Goal: Transaction & Acquisition: Book appointment/travel/reservation

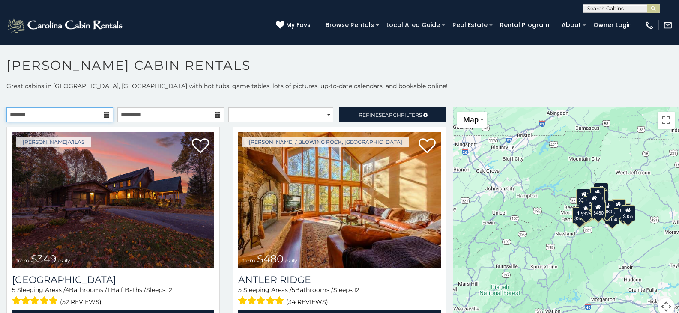
click at [101, 117] on input "text" at bounding box center [59, 114] width 107 height 15
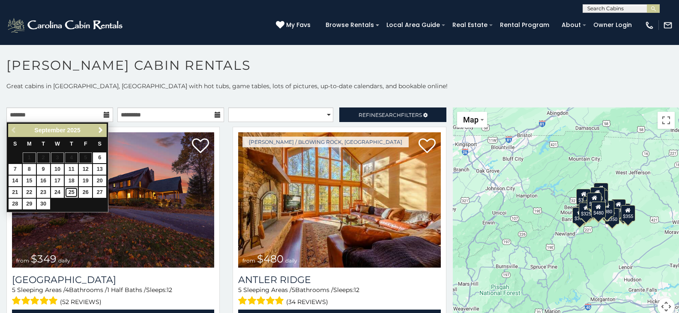
click at [72, 194] on link "25" at bounding box center [71, 192] width 13 height 11
type input "**********"
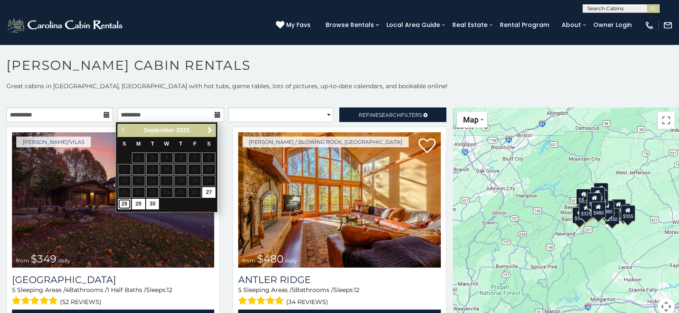
click at [126, 203] on link "28" at bounding box center [124, 204] width 13 height 11
type input "**********"
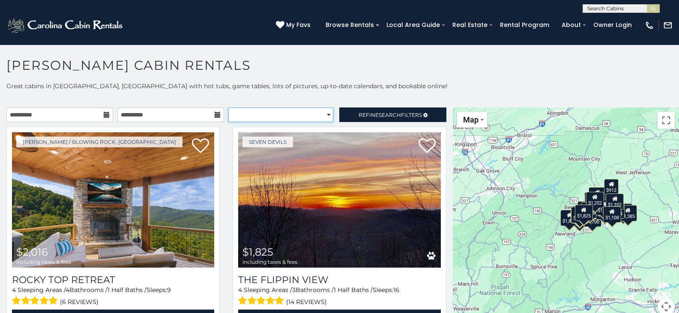
click at [325, 117] on select "**********" at bounding box center [280, 114] width 105 height 15
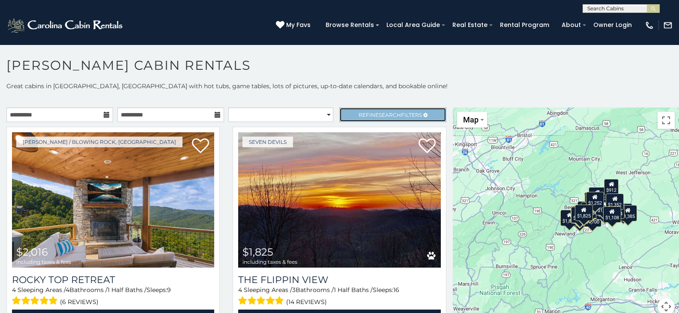
click at [365, 112] on span "Refine Search Filters" at bounding box center [389, 115] width 63 height 6
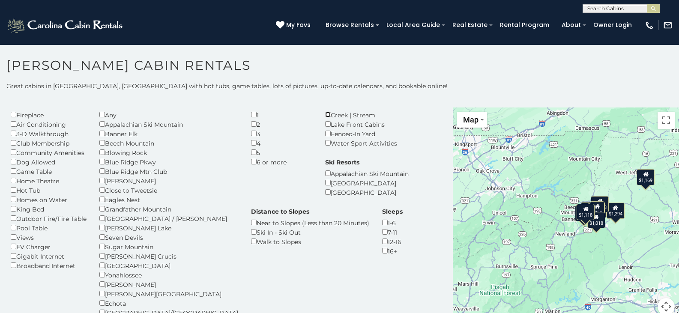
scroll to position [43, 0]
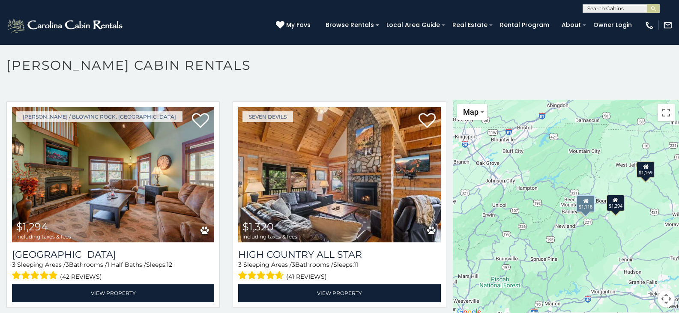
scroll to position [263, 0]
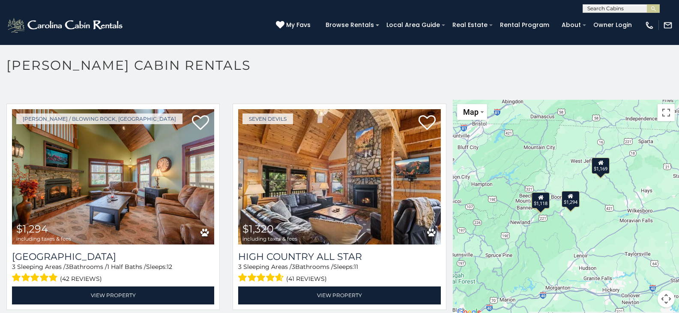
drag, startPoint x: 610, startPoint y: 239, endPoint x: 564, endPoint y: 236, distance: 45.5
click at [564, 236] on div "$1,294 $1,320 $1,169 $1,118" at bounding box center [566, 209] width 226 height 218
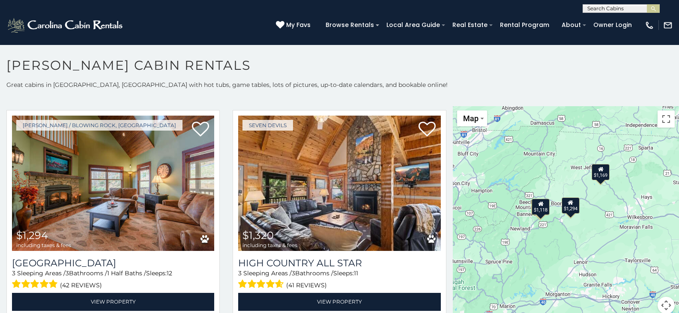
scroll to position [0, 0]
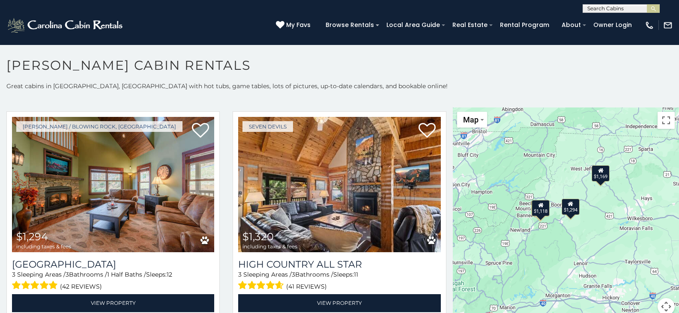
click at [567, 212] on div "$1,294" at bounding box center [570, 206] width 18 height 16
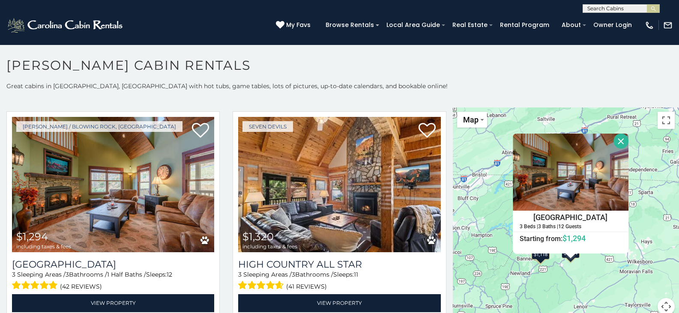
click at [556, 268] on div "$1,294 $1,320 $1,169 $1,118 [GEOGRAPHIC_DATA][DEMOGRAPHIC_DATA] 3 Beds | 3 Bath…" at bounding box center [566, 216] width 226 height 218
click at [616, 139] on button "Close" at bounding box center [620, 141] width 15 height 15
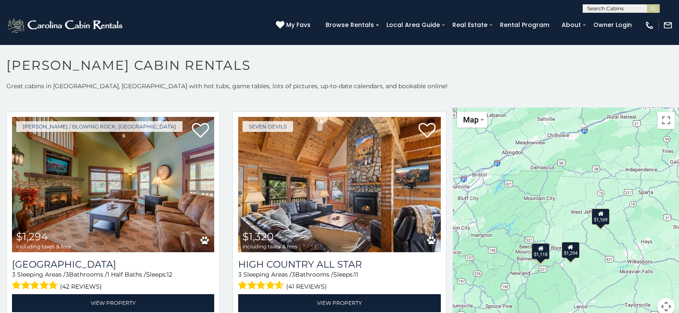
click at [540, 252] on div "$1,118" at bounding box center [540, 251] width 18 height 16
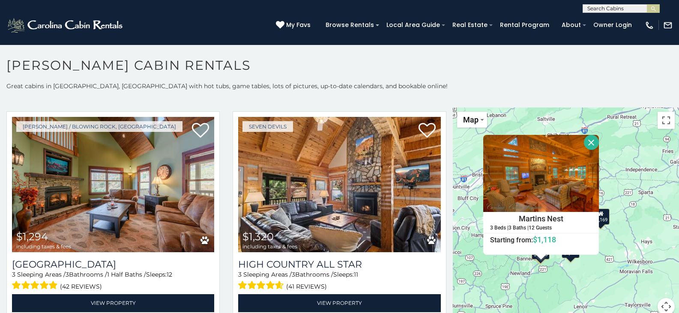
click at [567, 274] on div "$1,294 $1,320 $1,169 $1,118 Martins Nest 3 Beds | 3 Baths | 12 Guests Distance …" at bounding box center [566, 216] width 226 height 218
click at [585, 147] on button "Close" at bounding box center [591, 142] width 15 height 15
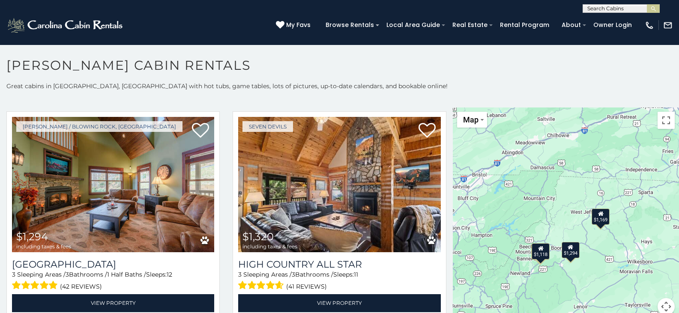
click at [565, 257] on div "$1,294" at bounding box center [570, 250] width 18 height 16
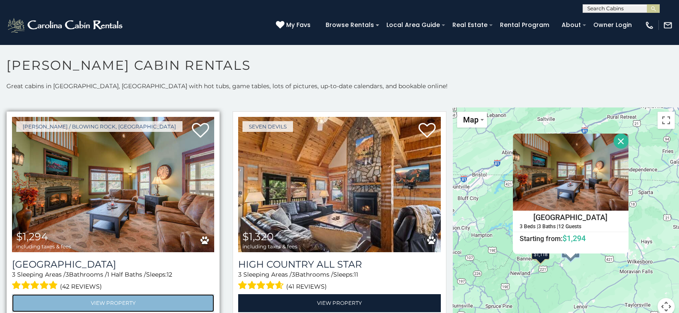
click at [139, 297] on link "View Property" at bounding box center [113, 303] width 202 height 18
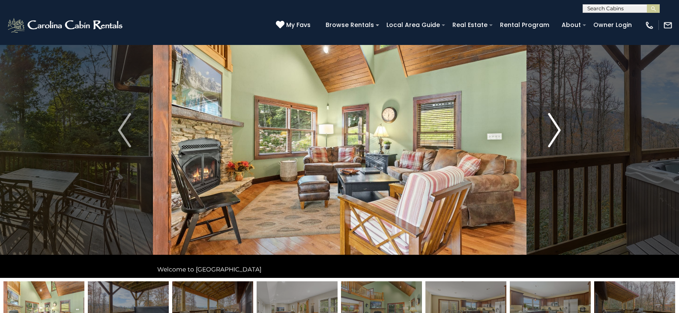
scroll to position [43, 0]
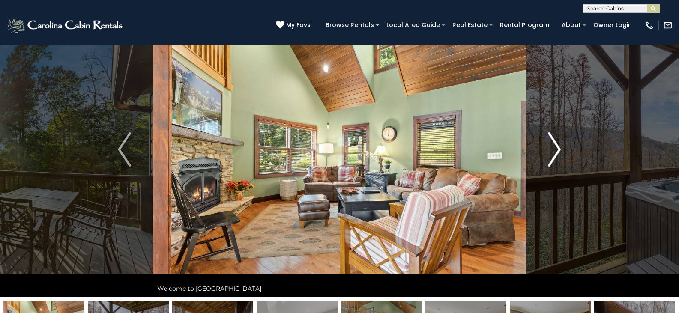
click at [555, 149] on img "Next" at bounding box center [554, 149] width 13 height 34
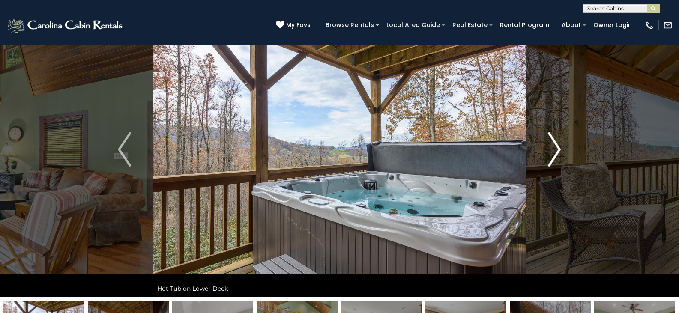
click at [555, 149] on img "Next" at bounding box center [554, 149] width 13 height 34
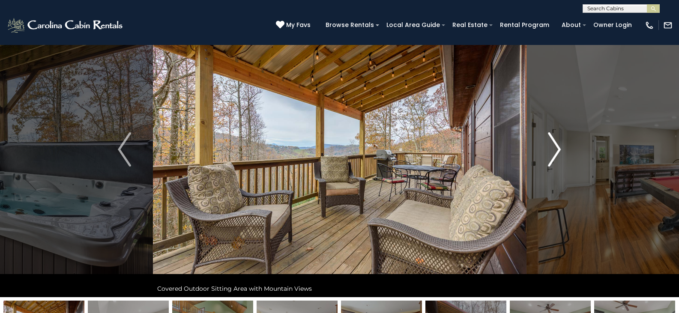
click at [555, 149] on img "Next" at bounding box center [554, 149] width 13 height 34
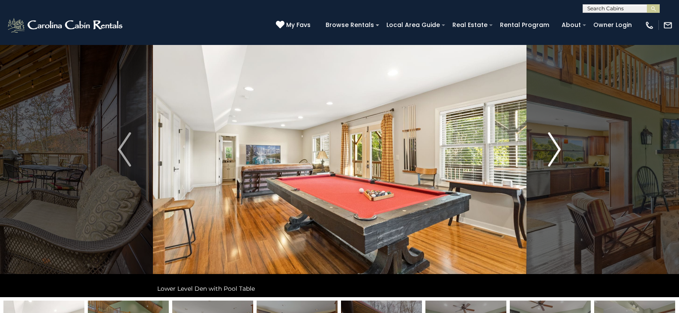
click at [555, 149] on img "Next" at bounding box center [554, 149] width 13 height 34
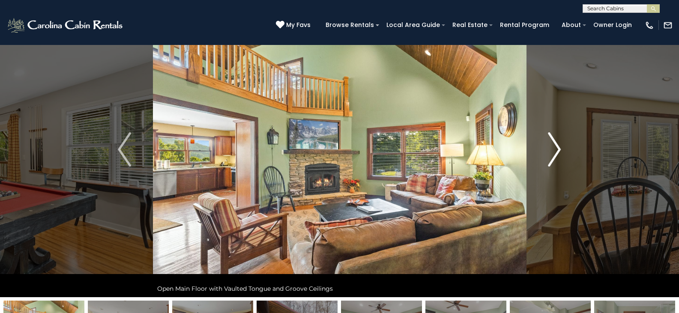
click at [555, 149] on img "Next" at bounding box center [554, 149] width 13 height 34
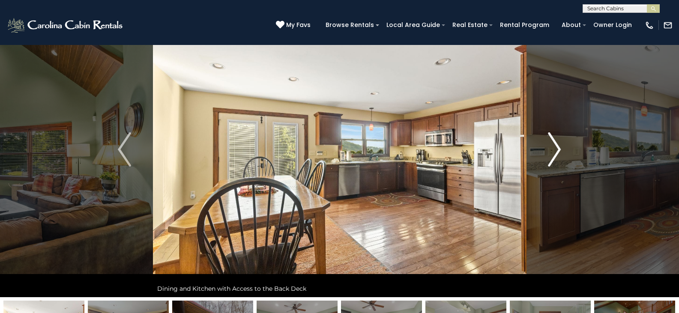
click at [555, 149] on img "Next" at bounding box center [554, 149] width 13 height 34
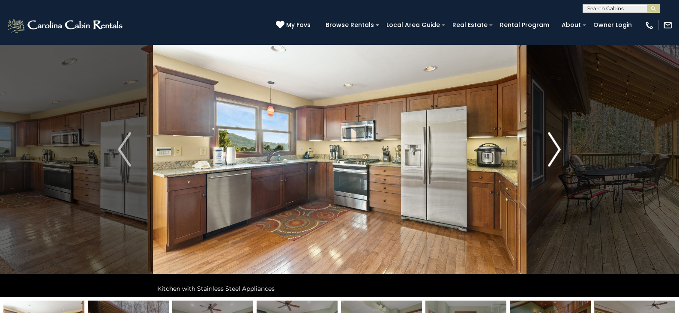
click at [555, 149] on img "Next" at bounding box center [554, 149] width 13 height 34
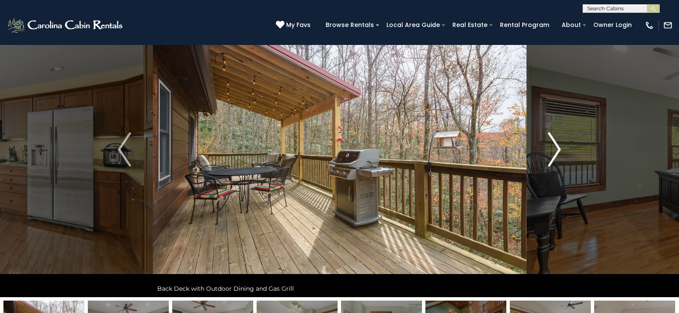
click at [555, 149] on img "Next" at bounding box center [554, 149] width 13 height 34
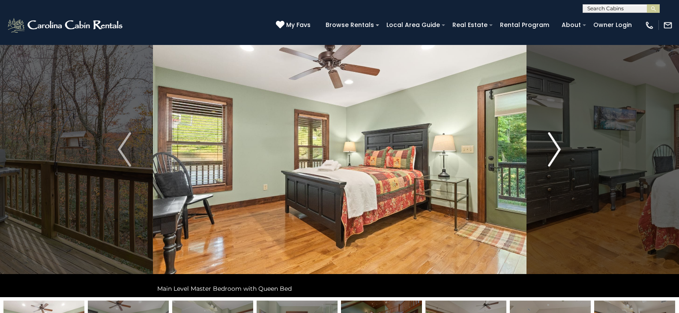
click at [555, 149] on img "Next" at bounding box center [554, 149] width 13 height 34
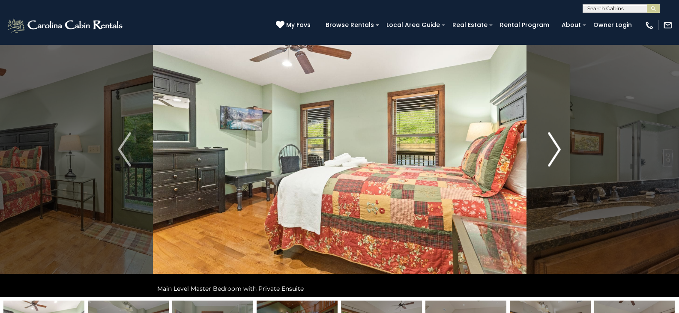
click at [555, 149] on img "Next" at bounding box center [554, 149] width 13 height 34
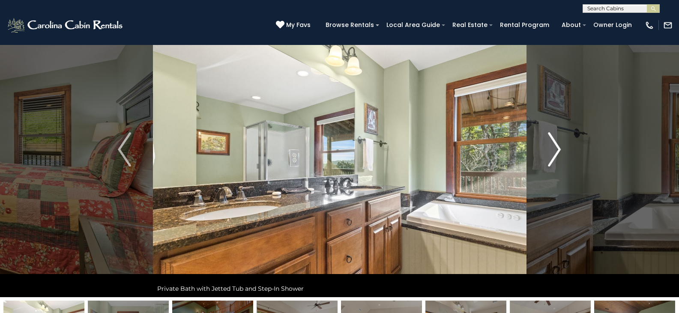
click at [555, 149] on img "Next" at bounding box center [554, 149] width 13 height 34
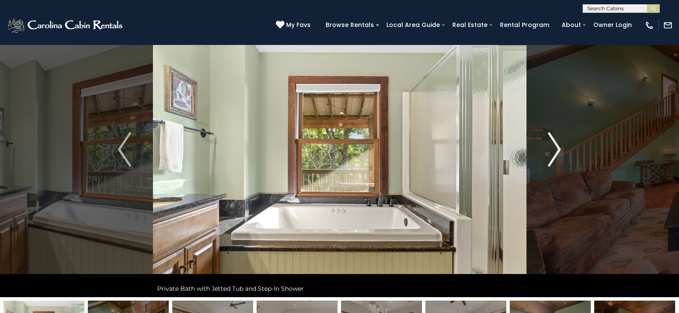
click at [555, 149] on img "Next" at bounding box center [554, 149] width 13 height 34
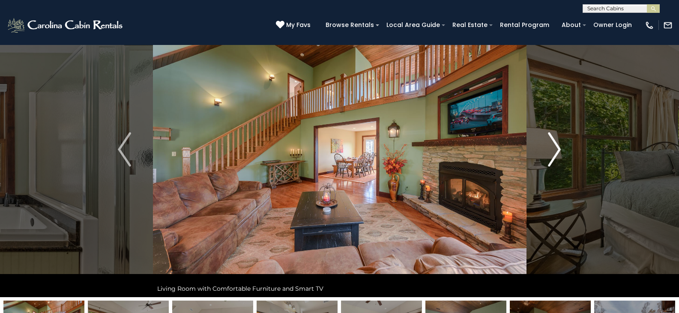
click at [555, 149] on img "Next" at bounding box center [554, 149] width 13 height 34
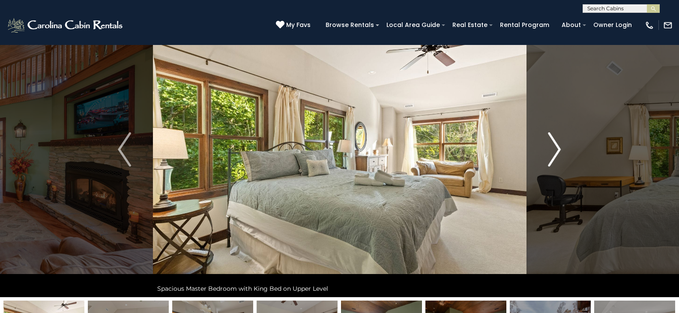
click at [555, 149] on img "Next" at bounding box center [554, 149] width 13 height 34
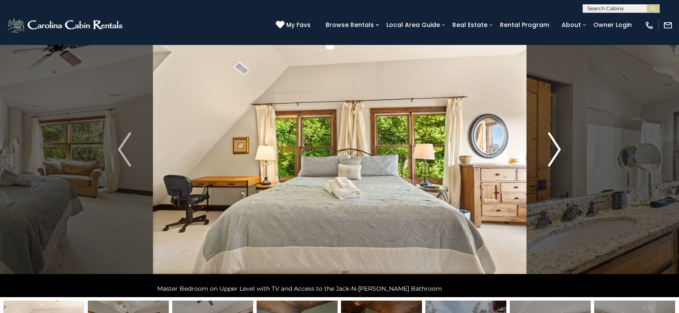
click at [555, 149] on img "Next" at bounding box center [554, 149] width 13 height 34
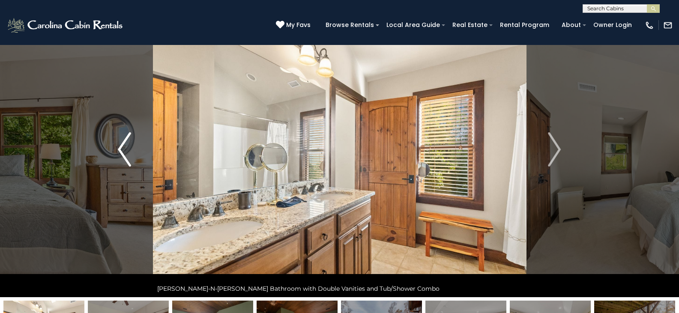
click at [121, 150] on img "Previous" at bounding box center [124, 149] width 13 height 34
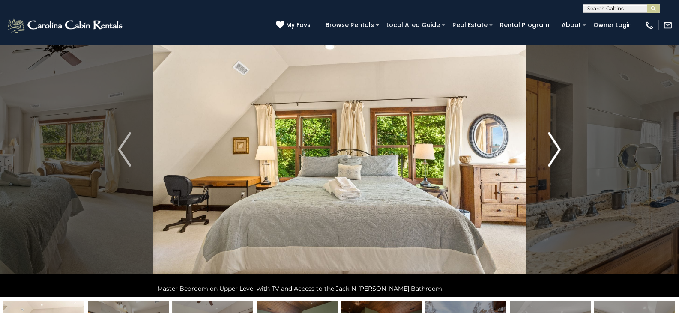
click at [558, 148] on img "Next" at bounding box center [554, 149] width 13 height 34
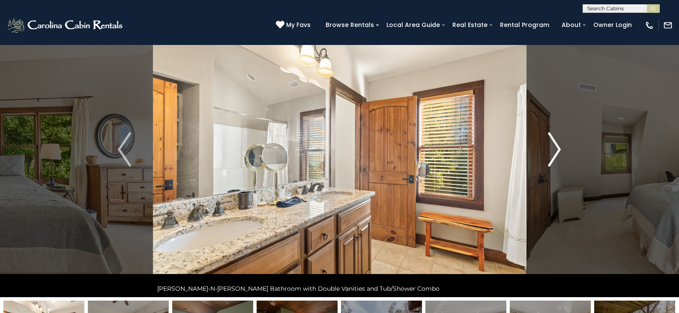
click at [558, 148] on img "Next" at bounding box center [554, 149] width 13 height 34
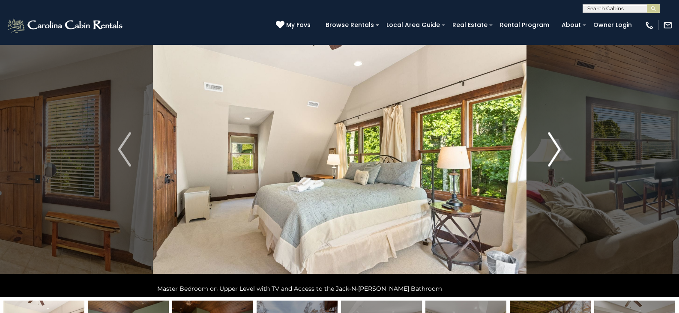
click at [558, 148] on img "Next" at bounding box center [554, 149] width 13 height 34
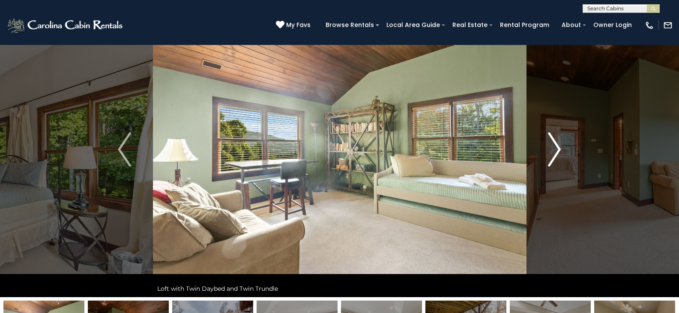
click at [558, 148] on img "Next" at bounding box center [554, 149] width 13 height 34
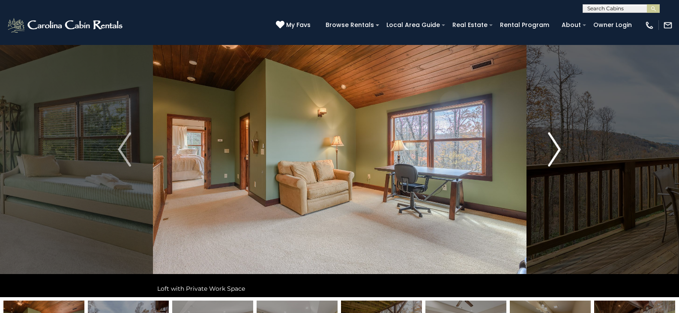
click at [558, 148] on img "Next" at bounding box center [554, 149] width 13 height 34
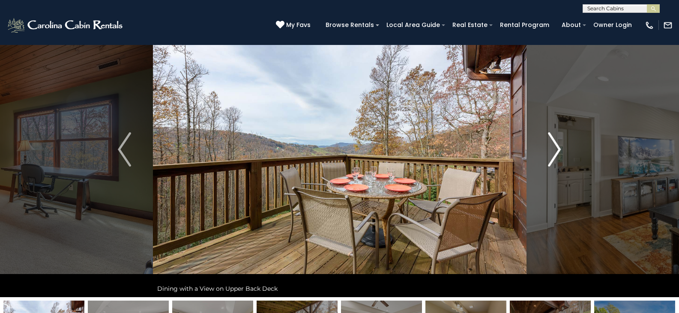
click at [558, 148] on img "Next" at bounding box center [554, 149] width 13 height 34
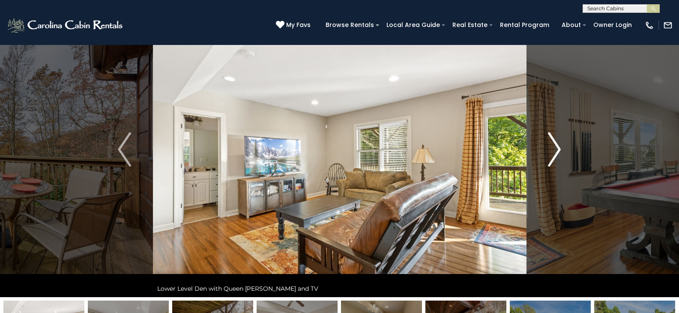
click at [558, 148] on img "Next" at bounding box center [554, 149] width 13 height 34
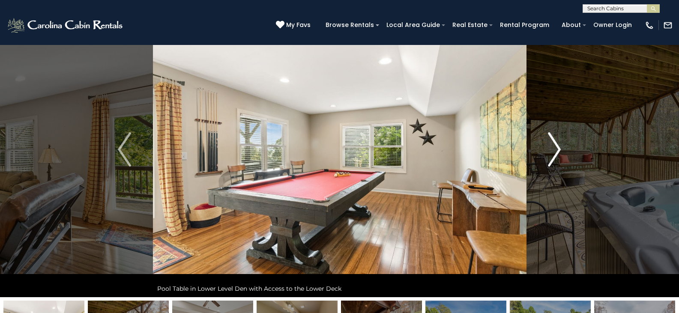
click at [558, 148] on img "Next" at bounding box center [554, 149] width 13 height 34
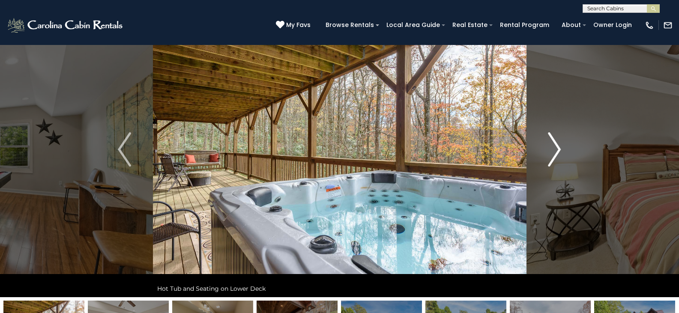
click at [558, 148] on img "Next" at bounding box center [554, 149] width 13 height 34
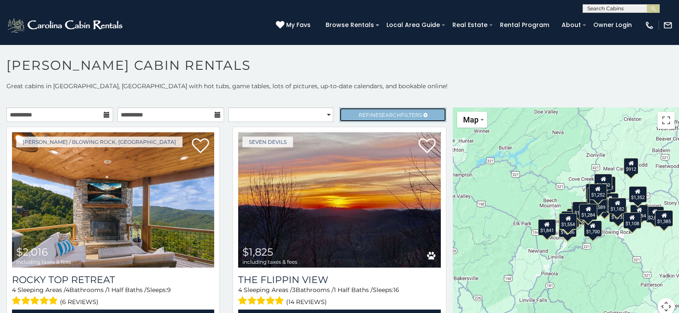
click at [348, 116] on link "Refine Search Filters" at bounding box center [392, 114] width 107 height 15
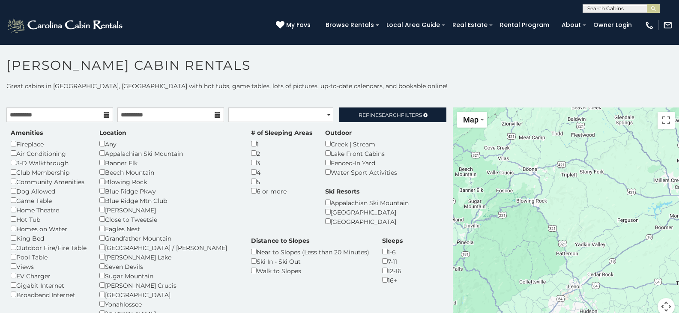
drag, startPoint x: 566, startPoint y: 223, endPoint x: 480, endPoint y: 191, distance: 91.2
click at [480, 191] on div at bounding box center [566, 216] width 226 height 218
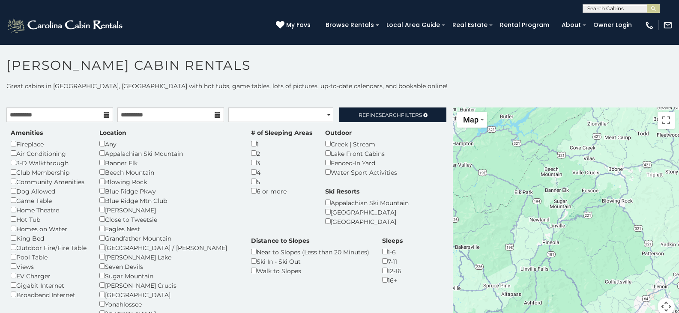
drag, startPoint x: 485, startPoint y: 172, endPoint x: 574, endPoint y: 171, distance: 88.7
click at [574, 171] on div at bounding box center [566, 216] width 226 height 218
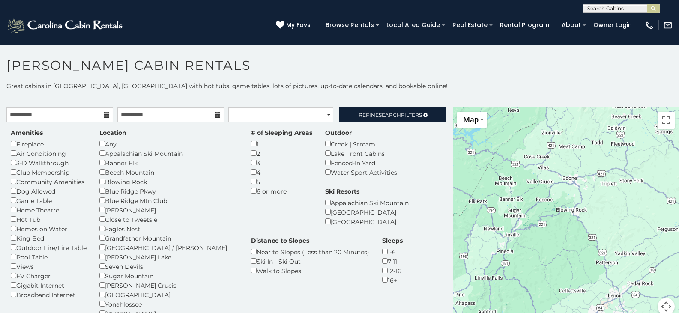
drag, startPoint x: 571, startPoint y: 192, endPoint x: 526, endPoint y: 203, distance: 46.1
click at [526, 203] on div at bounding box center [566, 216] width 226 height 218
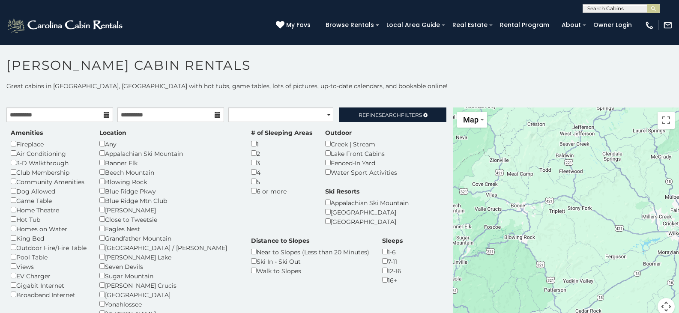
drag, startPoint x: 577, startPoint y: 188, endPoint x: 525, endPoint y: 216, distance: 59.2
click at [525, 216] on div at bounding box center [566, 216] width 226 height 218
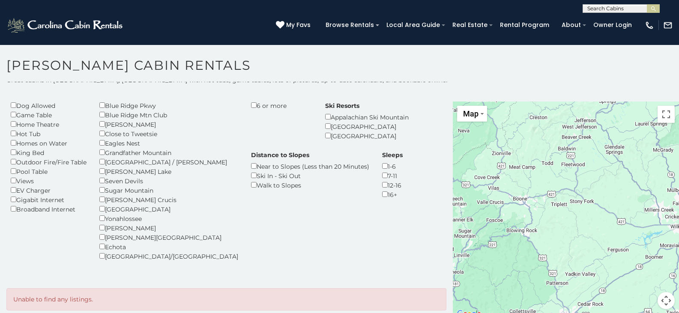
scroll to position [8, 0]
